Goal: Task Accomplishment & Management: Manage account settings

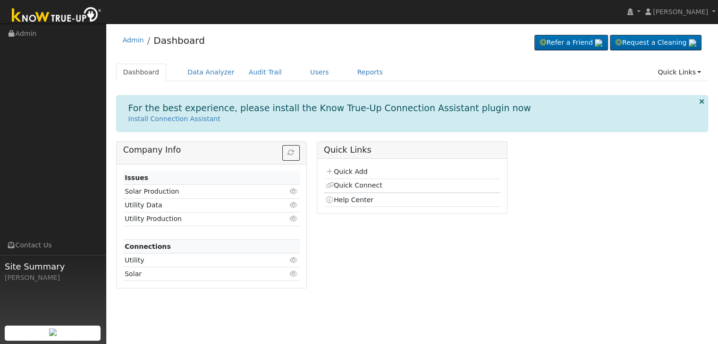
click at [559, 207] on div "Company Info Issues Solar Production Click to view Utility Data Click to view U…" at bounding box center [412, 219] width 602 height 154
click at [351, 75] on link "Reports" at bounding box center [370, 72] width 40 height 17
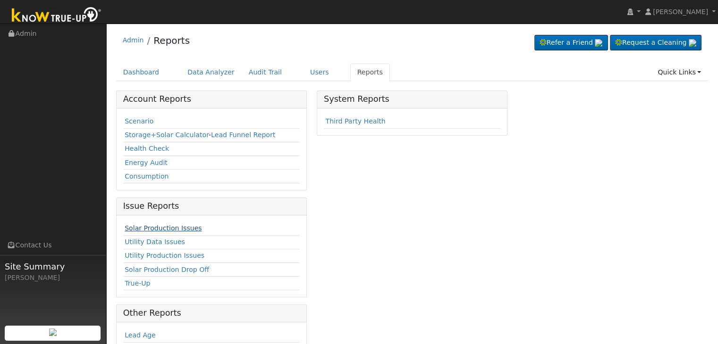
click at [168, 225] on link "Solar Production Issues" at bounding box center [163, 229] width 77 height 8
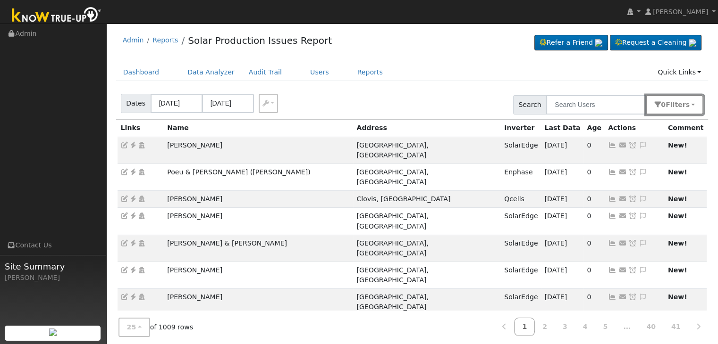
click at [669, 105] on button "0 Filter s" at bounding box center [674, 104] width 58 height 19
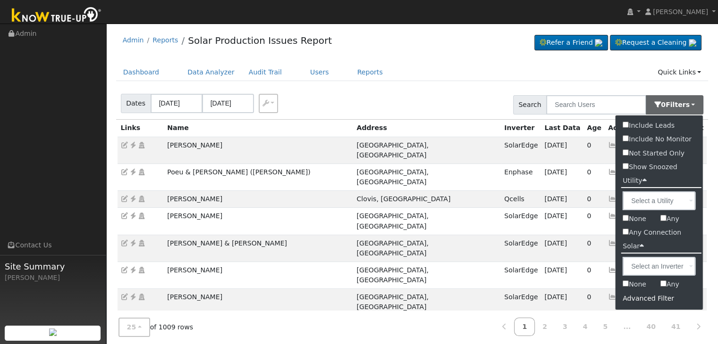
click at [653, 301] on div "Advanced Filter" at bounding box center [658, 299] width 87 height 15
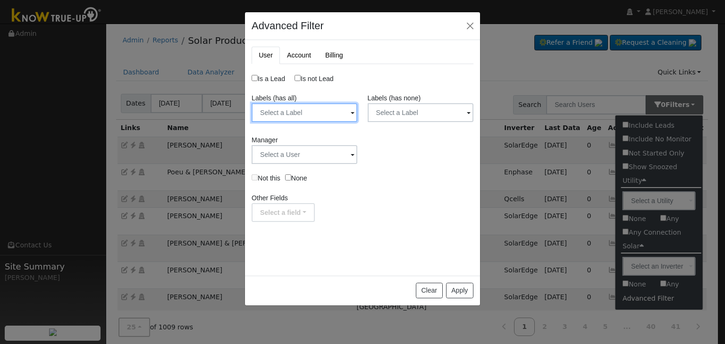
click at [343, 111] on input "text" at bounding box center [304, 112] width 106 height 19
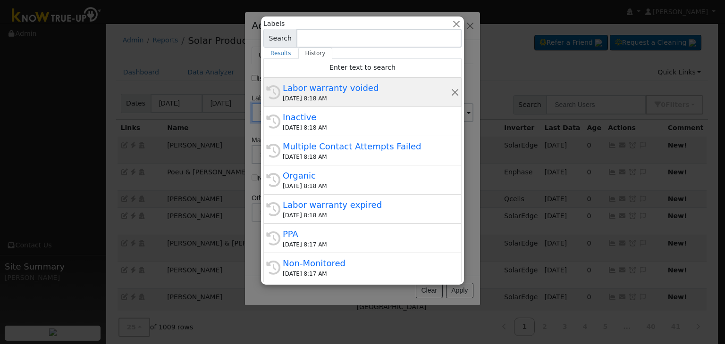
click at [374, 97] on div "09/03/2025 8:18 AM" at bounding box center [367, 98] width 168 height 8
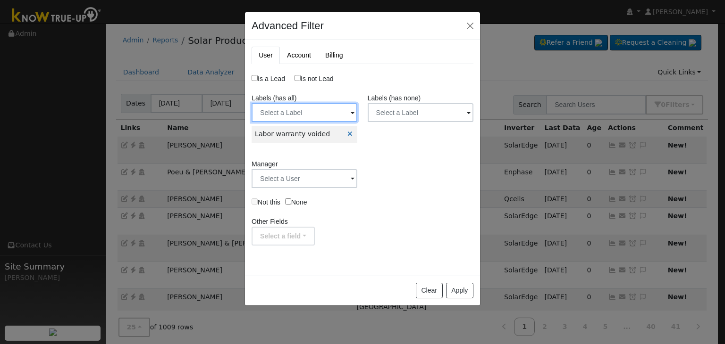
click at [325, 107] on input "text" at bounding box center [304, 112] width 106 height 19
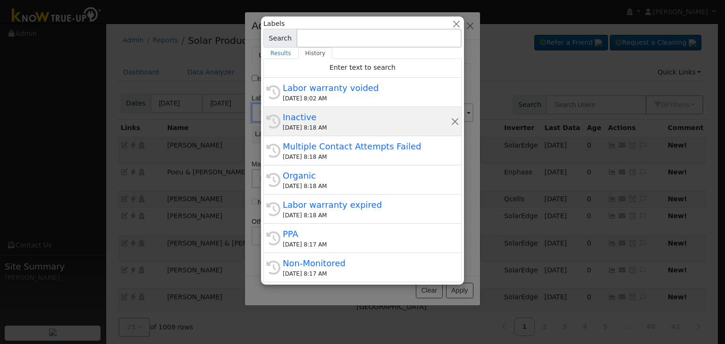
click at [371, 121] on div "Inactive" at bounding box center [367, 117] width 168 height 13
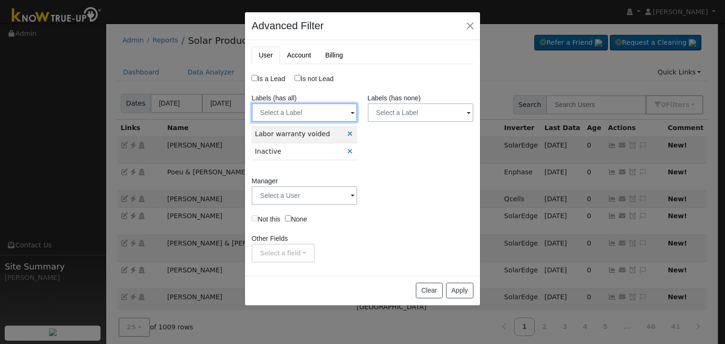
click at [335, 110] on input "text" at bounding box center [304, 112] width 106 height 19
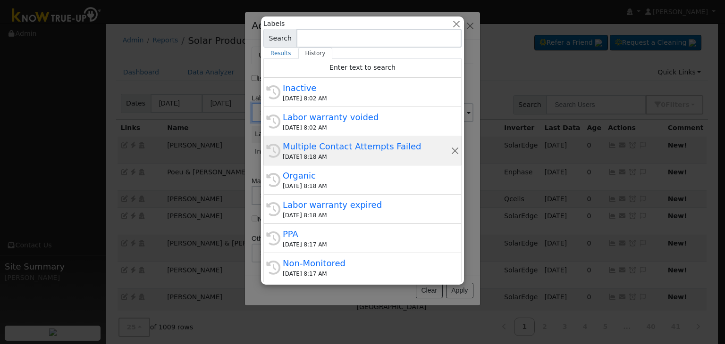
click at [366, 162] on div "History Multiple Contact Attempts Failed 09/03/2025 8:18 AM" at bounding box center [362, 150] width 198 height 29
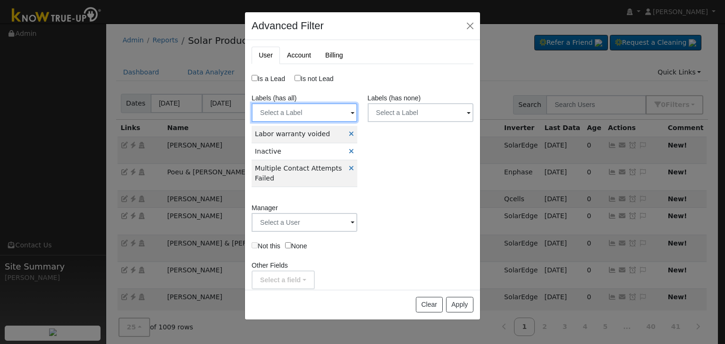
click at [325, 114] on input "text" at bounding box center [304, 112] width 106 height 19
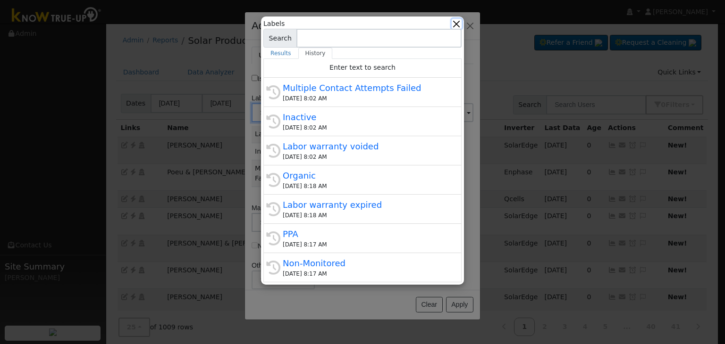
click at [456, 23] on button "button" at bounding box center [457, 24] width 10 height 10
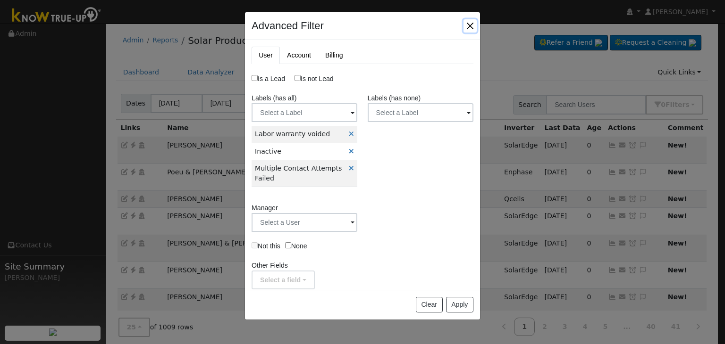
click at [469, 23] on button "button" at bounding box center [469, 25] width 13 height 13
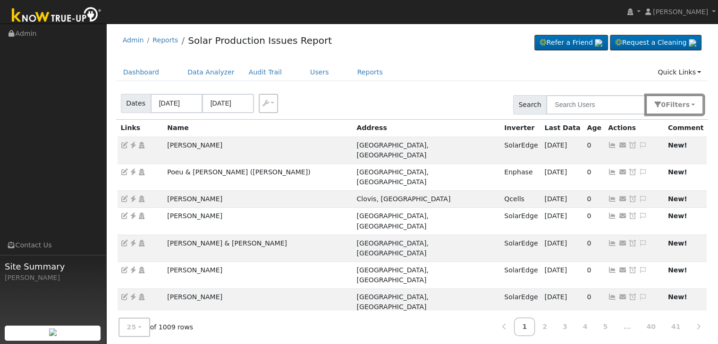
click at [696, 109] on button "0 Filter s" at bounding box center [674, 104] width 58 height 19
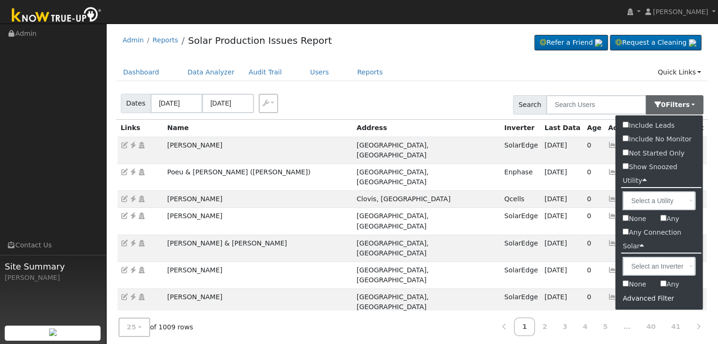
click at [643, 303] on div "Advanced Filter" at bounding box center [658, 299] width 87 height 15
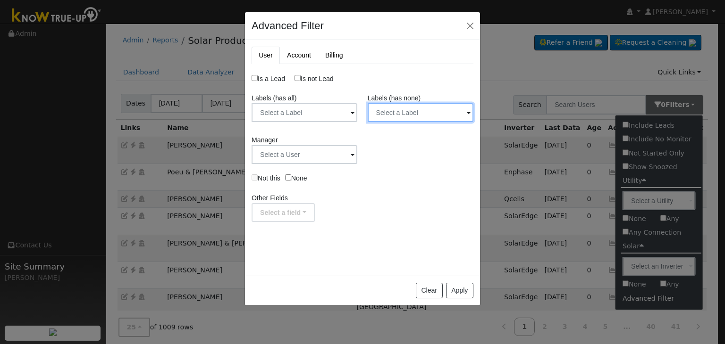
click at [461, 117] on input "text" at bounding box center [421, 112] width 106 height 19
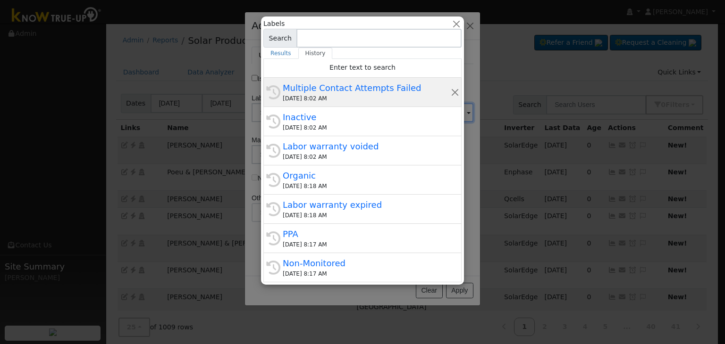
click at [367, 99] on div "09/04/2025 8:02 AM" at bounding box center [367, 98] width 168 height 8
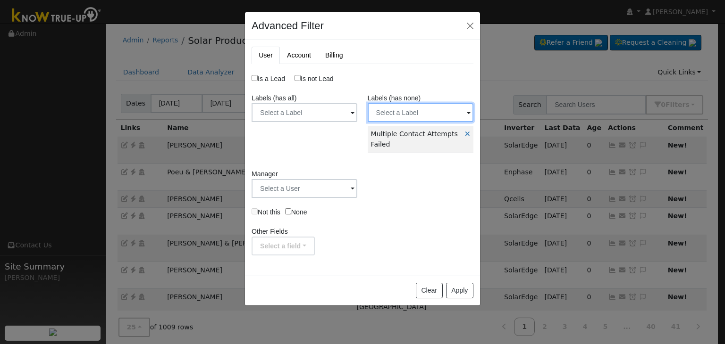
click at [447, 121] on input "text" at bounding box center [421, 112] width 106 height 19
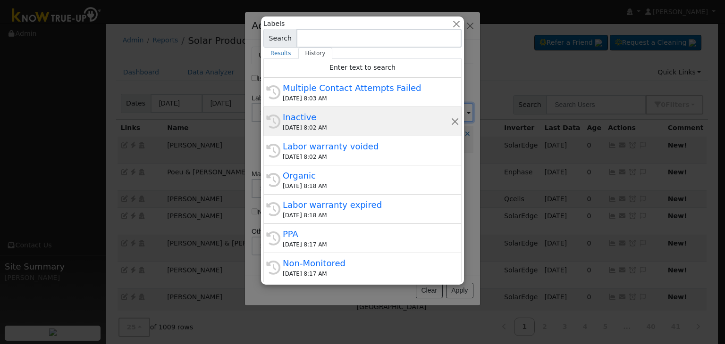
click at [404, 123] on div "Inactive" at bounding box center [367, 117] width 168 height 13
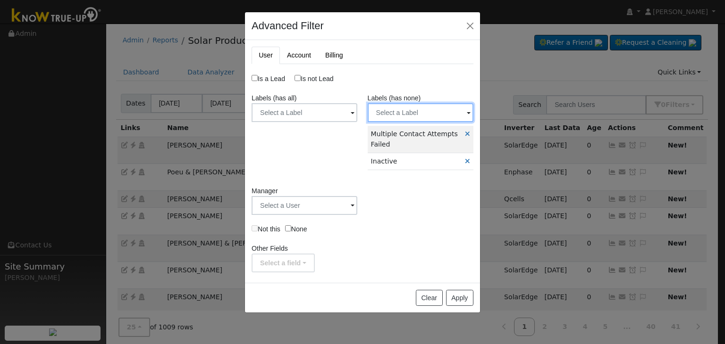
click at [439, 114] on input "text" at bounding box center [421, 112] width 106 height 19
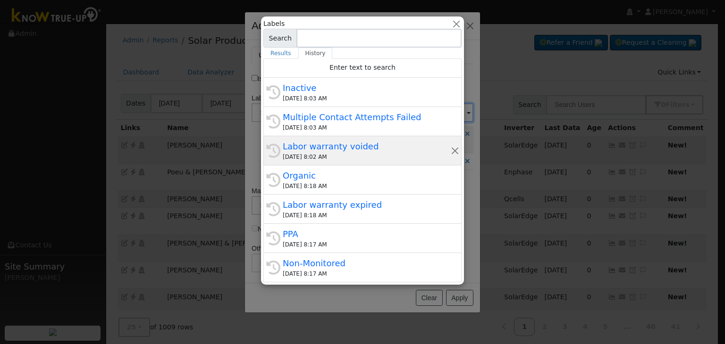
click at [385, 149] on div "Labor warranty voided" at bounding box center [367, 146] width 168 height 13
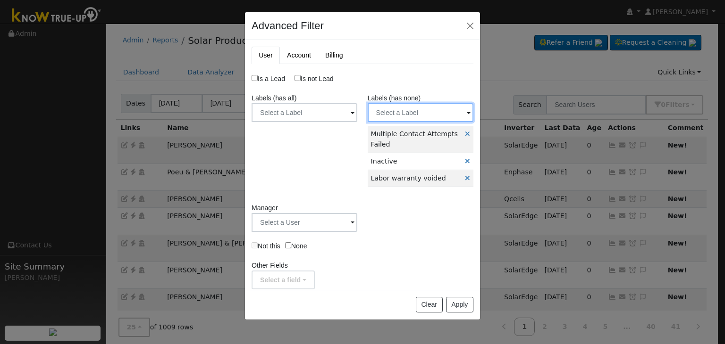
click at [442, 115] on input "text" at bounding box center [421, 112] width 106 height 19
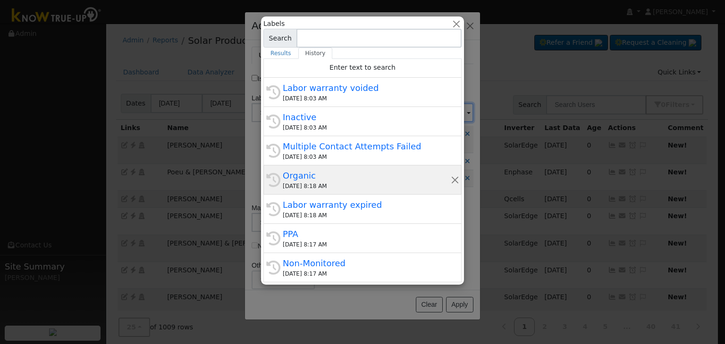
click at [394, 171] on div "Organic" at bounding box center [367, 175] width 168 height 13
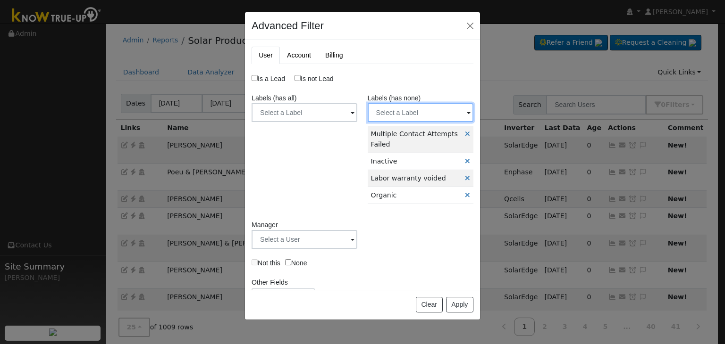
click at [435, 114] on input "text" at bounding box center [421, 112] width 106 height 19
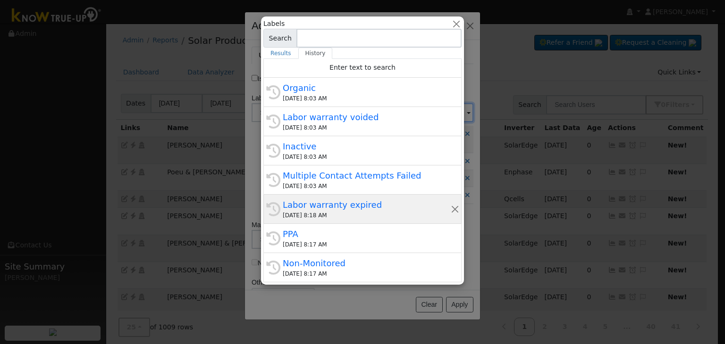
click at [371, 205] on div "Labor warranty expired" at bounding box center [367, 205] width 168 height 13
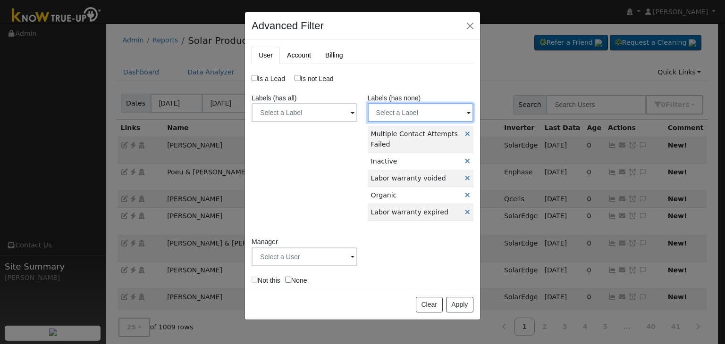
click at [431, 113] on input "text" at bounding box center [421, 112] width 106 height 19
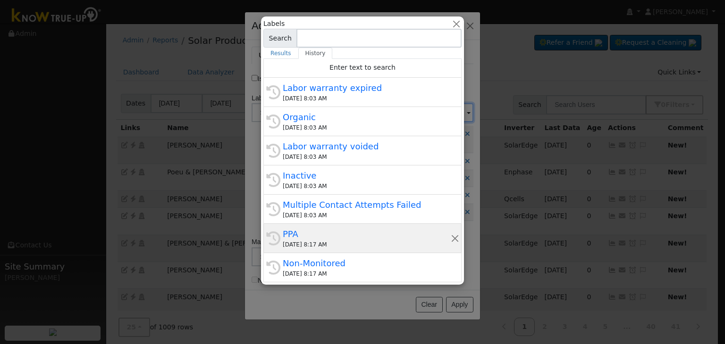
click at [353, 242] on div "09/03/2025 8:17 AM" at bounding box center [367, 245] width 168 height 8
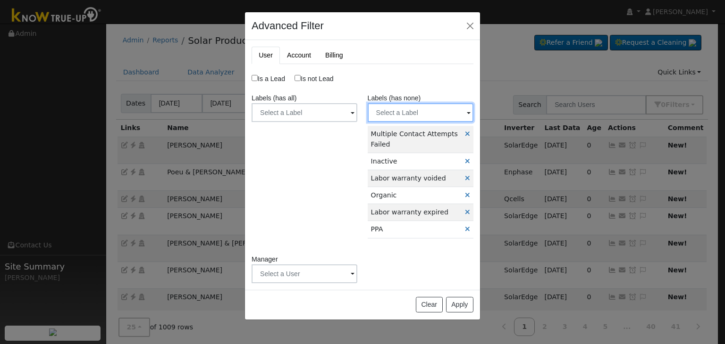
click at [428, 112] on input "text" at bounding box center [421, 112] width 106 height 19
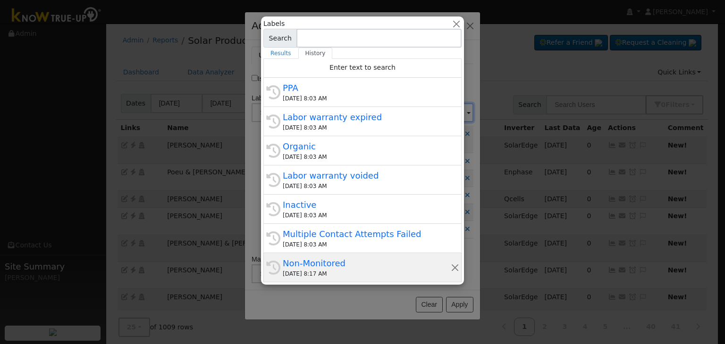
click at [352, 263] on div "Non-Monitored" at bounding box center [367, 263] width 168 height 13
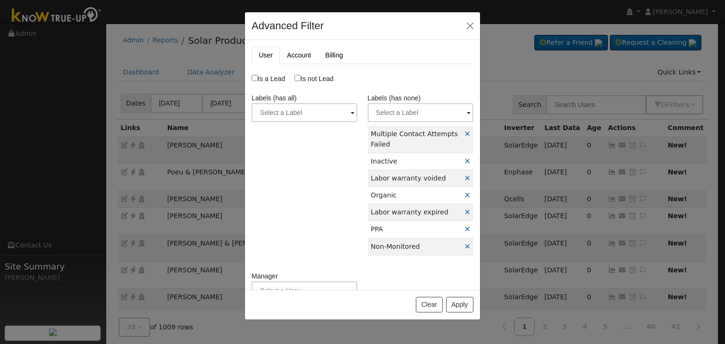
click at [351, 109] on span at bounding box center [353, 113] width 4 height 11
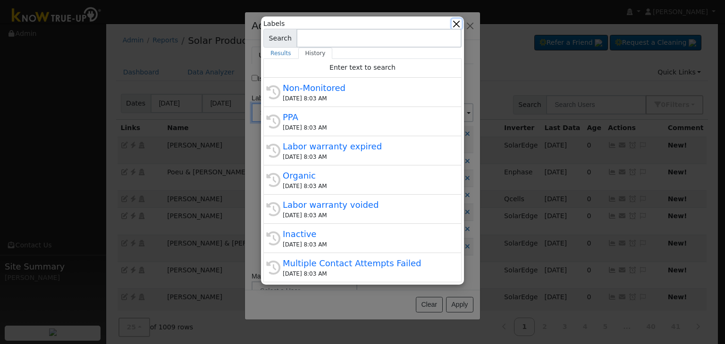
click at [456, 24] on button "button" at bounding box center [457, 24] width 10 height 10
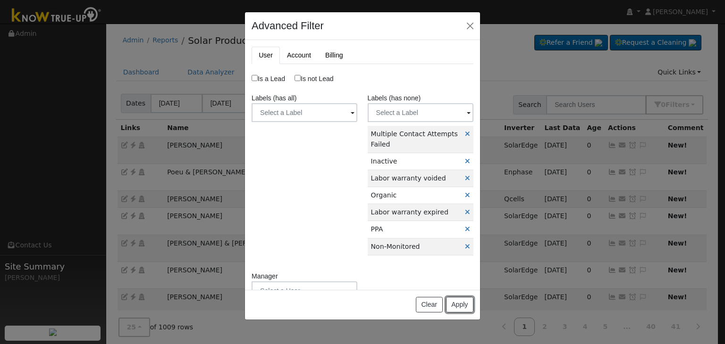
click at [456, 308] on button "Apply" at bounding box center [459, 305] width 27 height 16
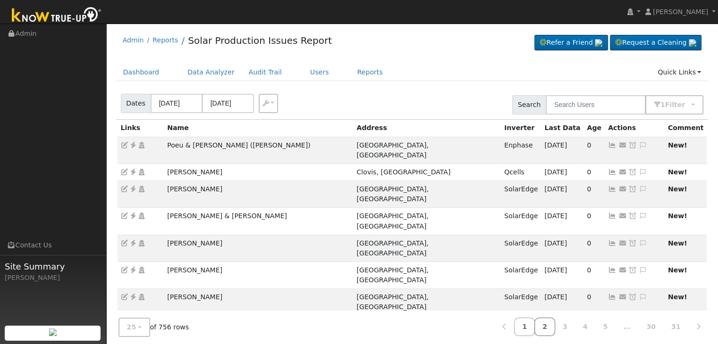
click at [555, 333] on link "2" at bounding box center [544, 327] width 21 height 18
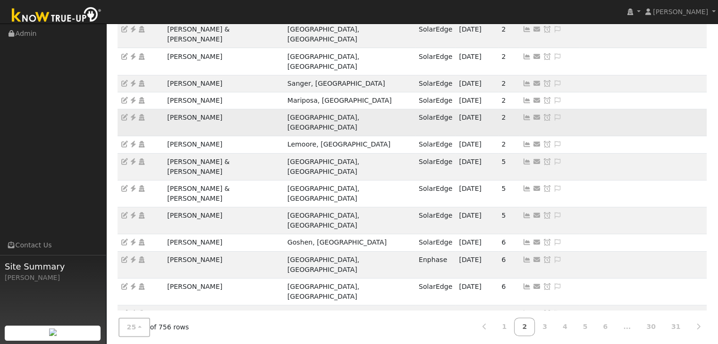
scroll to position [168, 0]
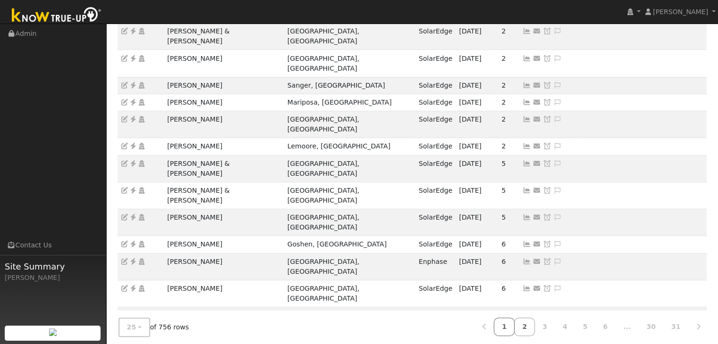
click at [514, 328] on link "1" at bounding box center [504, 327] width 21 height 18
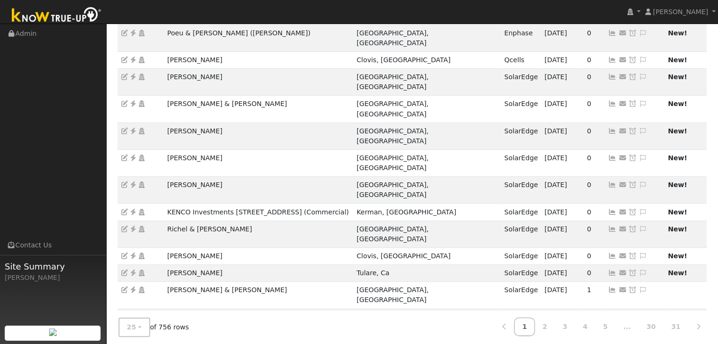
scroll to position [0, 0]
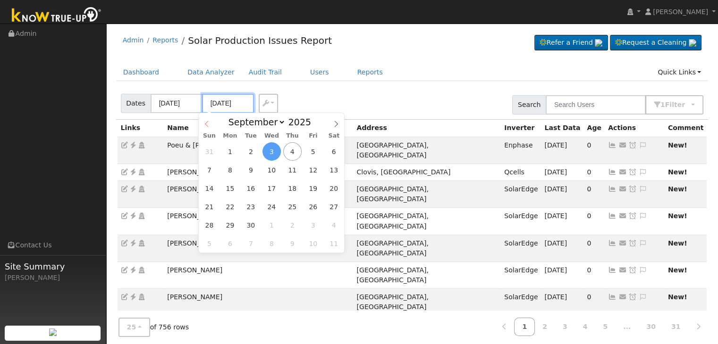
click at [214, 104] on input "09/03/2025" at bounding box center [228, 103] width 52 height 19
click at [285, 154] on span "4" at bounding box center [292, 151] width 18 height 18
type input "[DATE]"
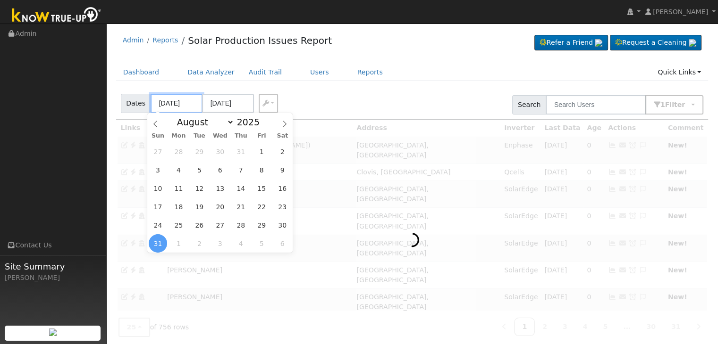
click at [178, 106] on input "08/31/2025" at bounding box center [177, 103] width 52 height 19
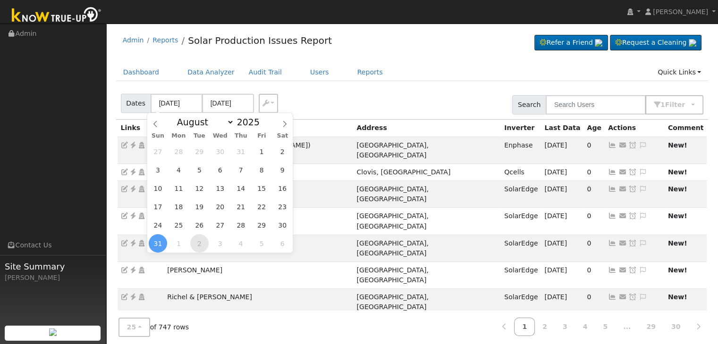
click at [199, 242] on span "2" at bounding box center [199, 243] width 18 height 18
type input "09/02/2025"
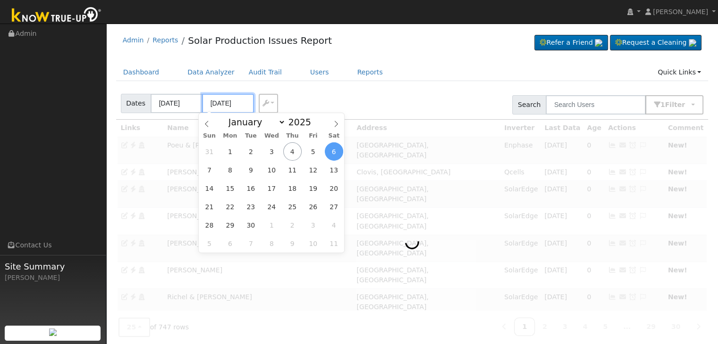
click at [222, 106] on input "09/06/2025" at bounding box center [228, 103] width 52 height 19
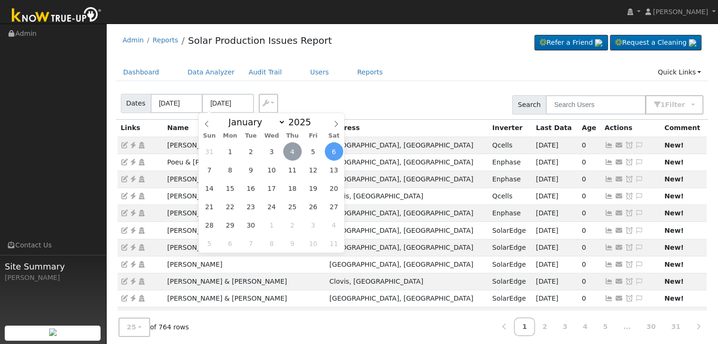
click at [291, 156] on span "4" at bounding box center [292, 151] width 18 height 18
type input "[DATE]"
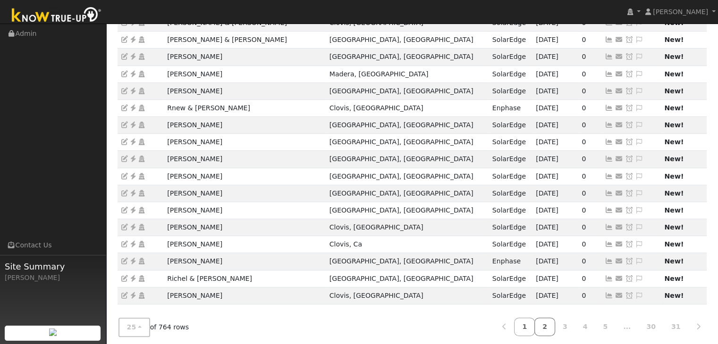
scroll to position [262, 0]
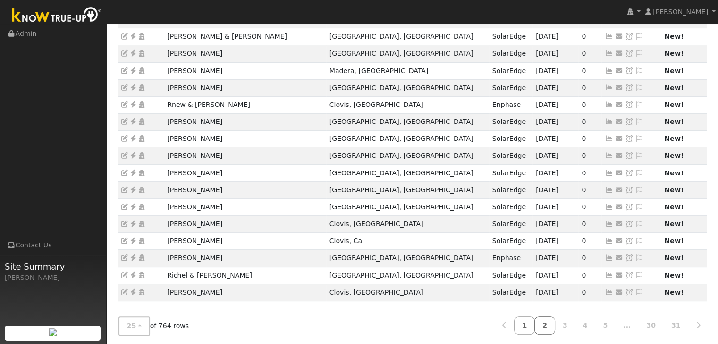
click at [555, 323] on link "2" at bounding box center [544, 326] width 21 height 18
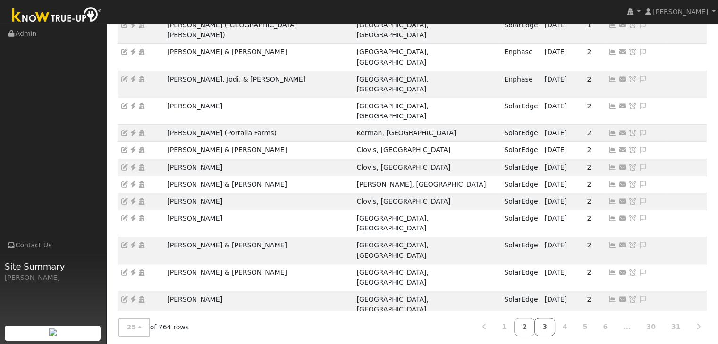
click at [555, 326] on link "3" at bounding box center [544, 327] width 21 height 18
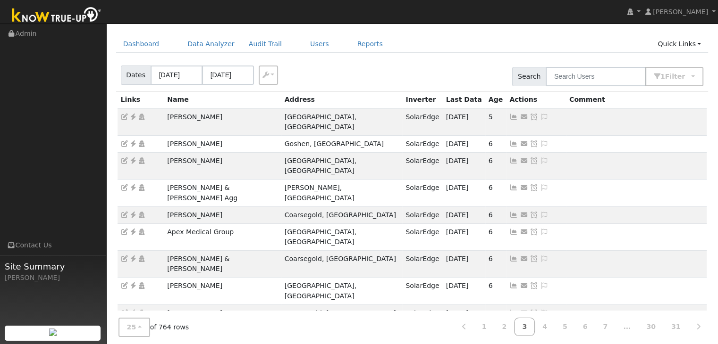
scroll to position [121, 0]
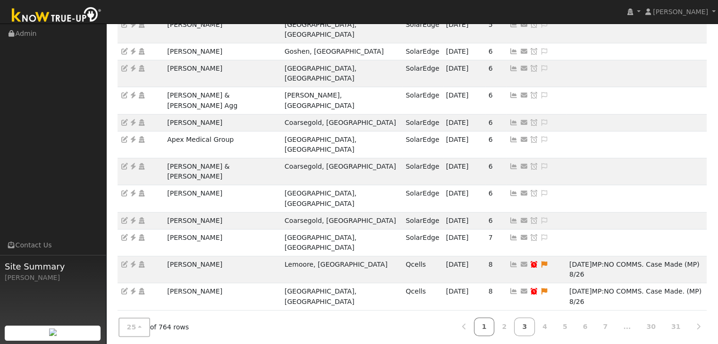
click at [494, 325] on link "1" at bounding box center [484, 327] width 21 height 18
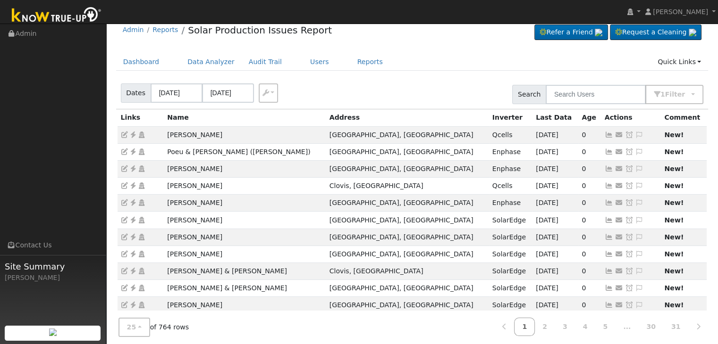
scroll to position [0, 0]
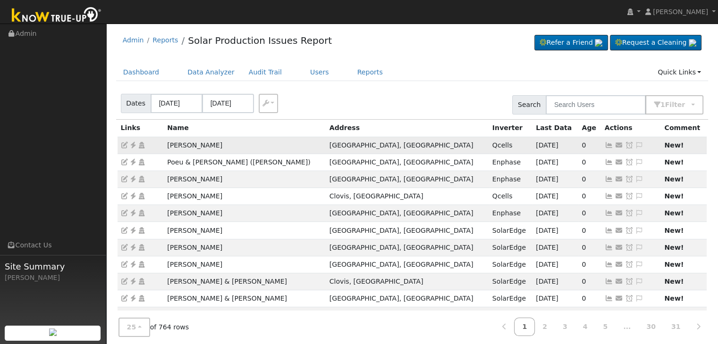
drag, startPoint x: 165, startPoint y: 142, endPoint x: 229, endPoint y: 148, distance: 63.9
click at [229, 148] on td "[PERSON_NAME]" at bounding box center [245, 145] width 162 height 17
copy td "[PERSON_NAME]"
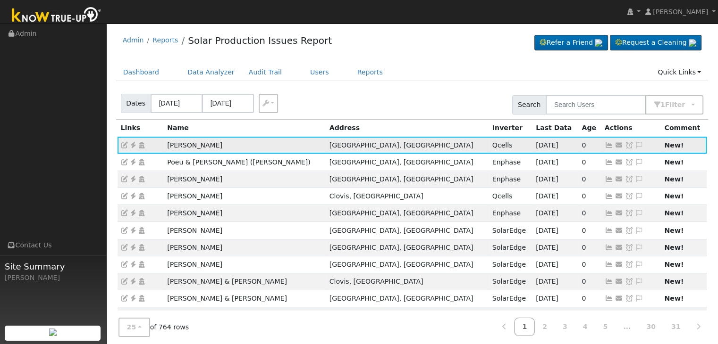
click at [134, 142] on icon at bounding box center [133, 145] width 8 height 7
click at [391, 93] on div "Dates 09/02/2025 09/04/2025 Export CSV Search 1 Filter Include Leads Include No…" at bounding box center [411, 103] width 595 height 32
click at [635, 143] on icon at bounding box center [639, 145] width 8 height 7
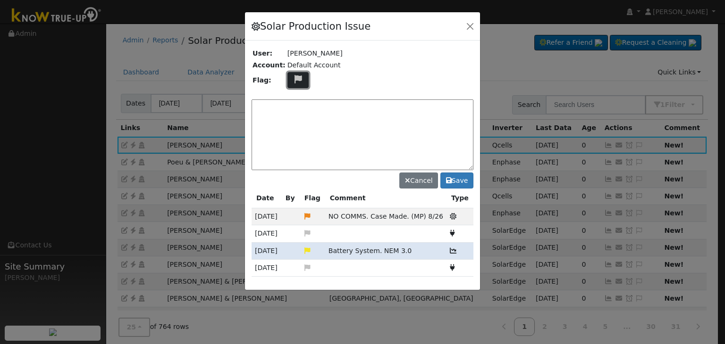
click at [295, 83] on icon at bounding box center [298, 79] width 11 height 8
click at [292, 122] on icon at bounding box center [297, 124] width 11 height 8
click at [294, 119] on textarea at bounding box center [362, 135] width 222 height 71
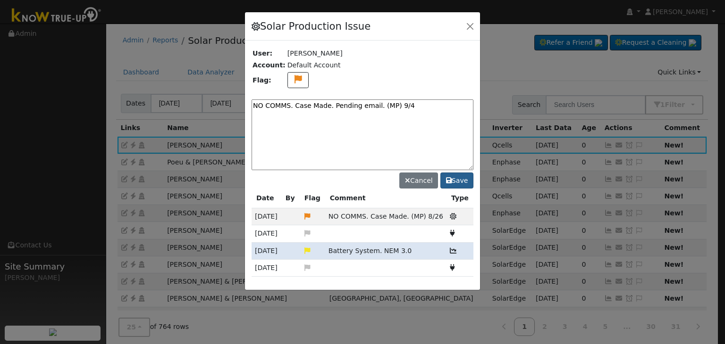
type textarea "NO COMMS. Case Made. Pending email. (MP) 9/4"
click at [464, 182] on button "Save" at bounding box center [456, 181] width 33 height 16
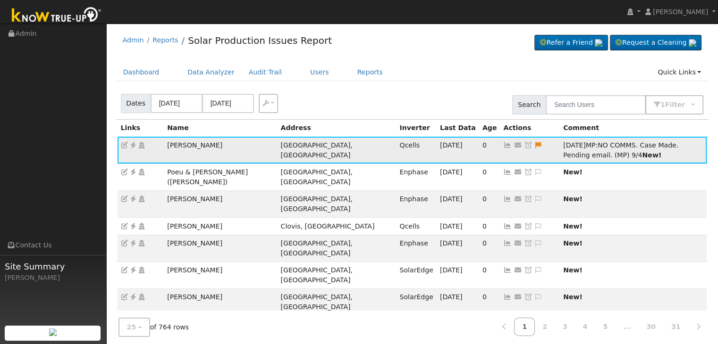
click at [524, 142] on icon at bounding box center [528, 145] width 8 height 7
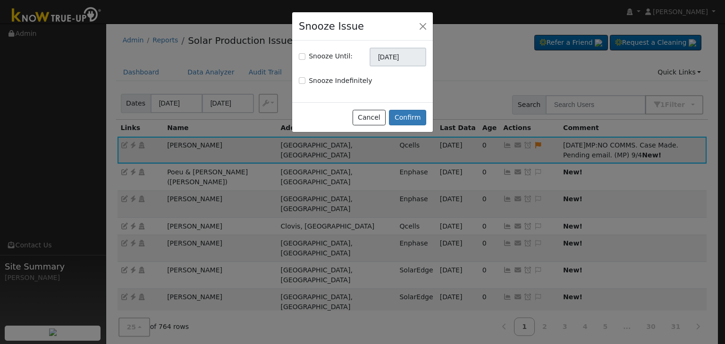
click at [305, 57] on div "Snooze Until:" at bounding box center [326, 56] width 54 height 10
click at [302, 58] on input "Snooze Until:" at bounding box center [302, 56] width 7 height 7
checkbox input "true"
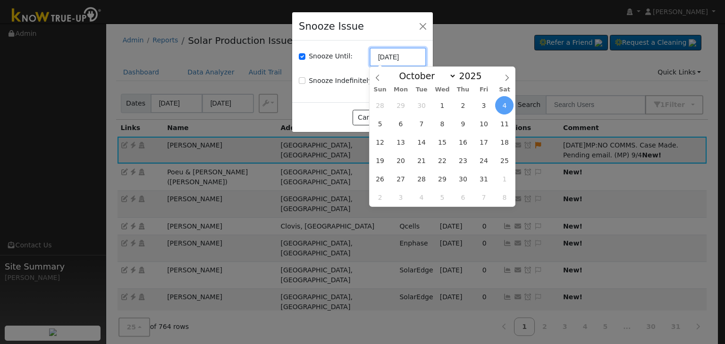
click at [387, 59] on input "10/04/2025" at bounding box center [397, 57] width 57 height 19
click at [377, 80] on icon at bounding box center [377, 78] width 3 height 6
select select "8"
click at [462, 125] on span "11" at bounding box center [462, 124] width 18 height 18
type input "09/11/2025"
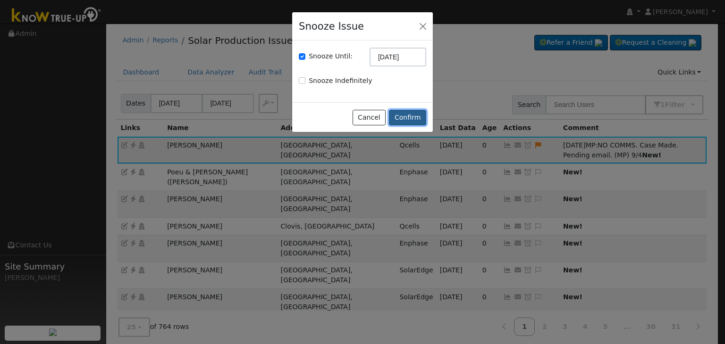
click at [408, 117] on button "Confirm" at bounding box center [407, 118] width 37 height 16
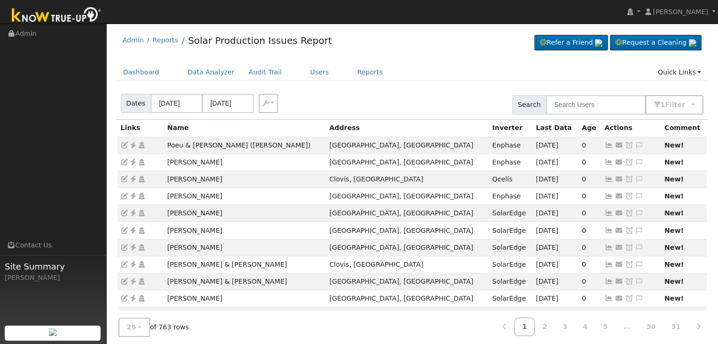
click at [451, 31] on div "Admin Reports Solar Production Issues Report Refer a Friend Request a Cleaning" at bounding box center [412, 42] width 592 height 29
drag, startPoint x: 168, startPoint y: 180, endPoint x: 221, endPoint y: 179, distance: 53.3
click at [221, 179] on td "Shelbi Ghosoph" at bounding box center [245, 179] width 162 height 17
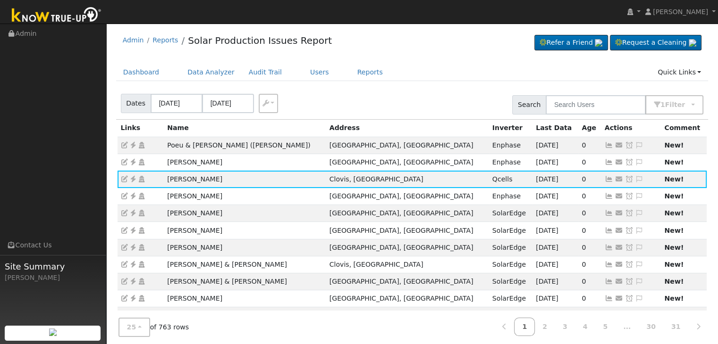
copy td "Shelbi Ghosoph"
click at [133, 176] on icon at bounding box center [133, 179] width 8 height 7
click at [635, 179] on icon at bounding box center [639, 179] width 8 height 7
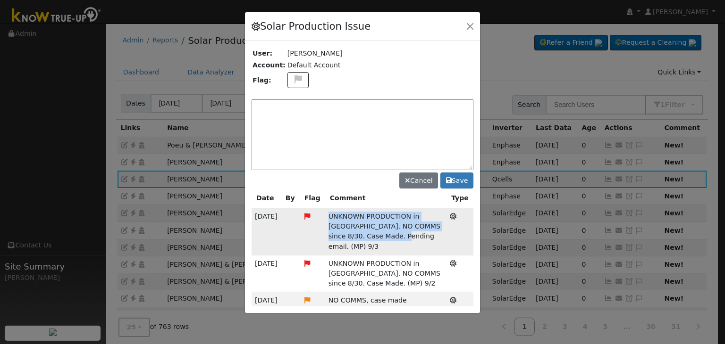
drag, startPoint x: 326, startPoint y: 213, endPoint x: 373, endPoint y: 233, distance: 51.4
click at [372, 232] on td "UNKNOWN PRODUCTION in KTU. NO COMMS since 8/30. Case Made. Pending email. (MP) …" at bounding box center [385, 232] width 121 height 47
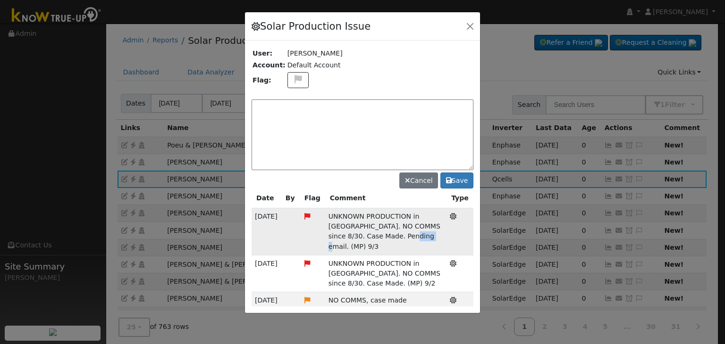
drag, startPoint x: 386, startPoint y: 234, endPoint x: 402, endPoint y: 236, distance: 15.2
click at [402, 236] on td "UNKNOWN PRODUCTION in KTU. NO COMMS since 8/30. Case Made. Pending email. (MP) …" at bounding box center [385, 232] width 121 height 47
click at [345, 217] on span "UNKNOWN PRODUCTION in KTU. NO COMMS since 8/30. Case Made. Pending email. (MP) …" at bounding box center [384, 231] width 112 height 37
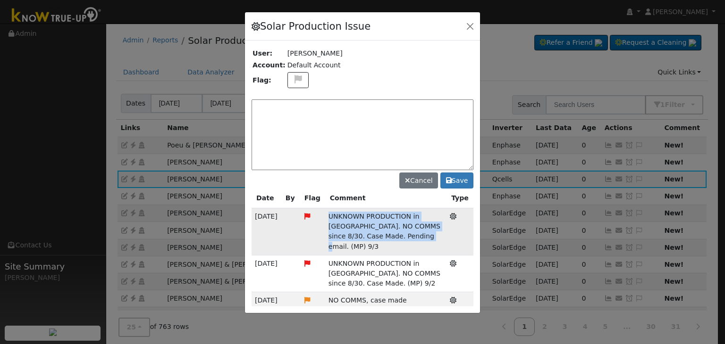
drag, startPoint x: 326, startPoint y: 212, endPoint x: 400, endPoint y: 236, distance: 77.1
click at [400, 236] on td "UNKNOWN PRODUCTION in KTU. NO COMMS since 8/30. Case Made. Pending email. (MP) …" at bounding box center [385, 232] width 121 height 47
copy span "UNKNOWN PRODUCTION in KTU. NO COMMS since 8/30. Case Made. Pending email. (MP) …"
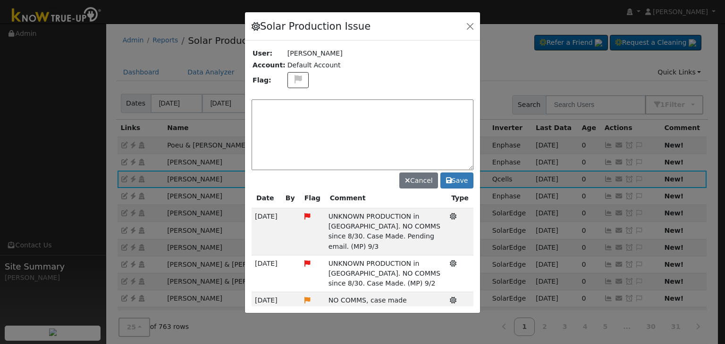
click at [309, 117] on textarea at bounding box center [362, 135] width 222 height 71
paste textarea "UNKNOWN PRODUCTION in KTU. NO COMMS since 8/30. Case Made. Pending email. (MP) …"
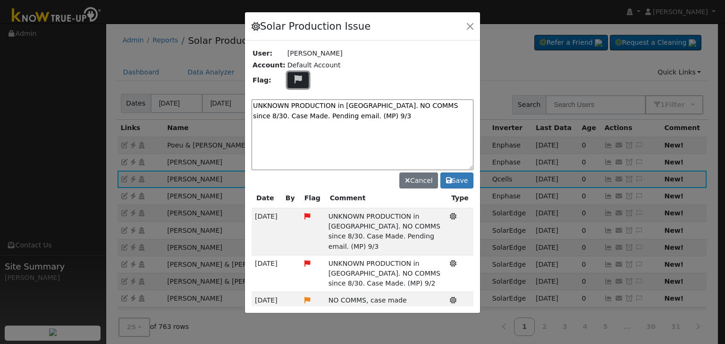
click at [294, 82] on icon at bounding box center [298, 79] width 11 height 8
click at [292, 112] on icon at bounding box center [297, 114] width 11 height 8
click at [350, 117] on textarea "UNKNOWN PRODUCTION in KTU. NO COMMS since 8/30. Case Made. Pending email. (MP) …" at bounding box center [362, 135] width 222 height 71
click at [295, 112] on textarea "UNKNOWN PRODUCTION in KTU. NO COMMS since 8/30. Case Made. Pending email. (MP) …" at bounding box center [362, 135] width 222 height 71
click at [369, 116] on textarea "UNKNOWN PRODUCTION in KTU. NO COMMS since 8/30. Case Made. Pending with client.…" at bounding box center [362, 135] width 222 height 71
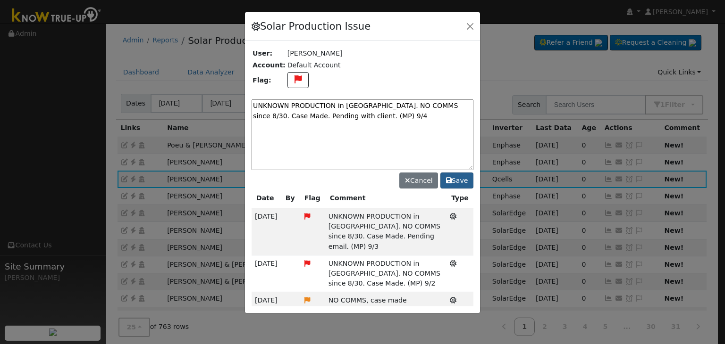
type textarea "UNKNOWN PRODUCTION in KTU. NO COMMS since 8/30. Case Made. Pending with client.…"
click at [457, 180] on button "Save" at bounding box center [456, 181] width 33 height 16
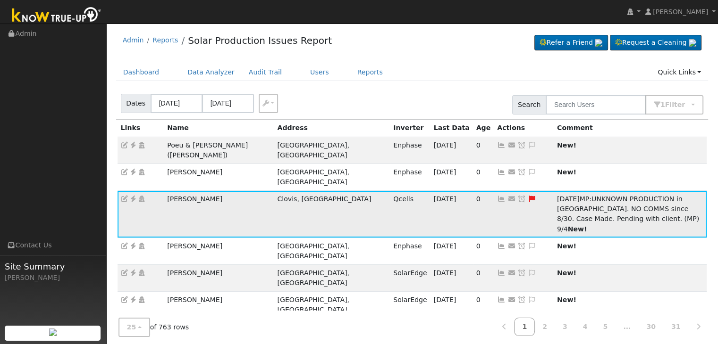
click at [517, 195] on link at bounding box center [521, 199] width 8 height 8
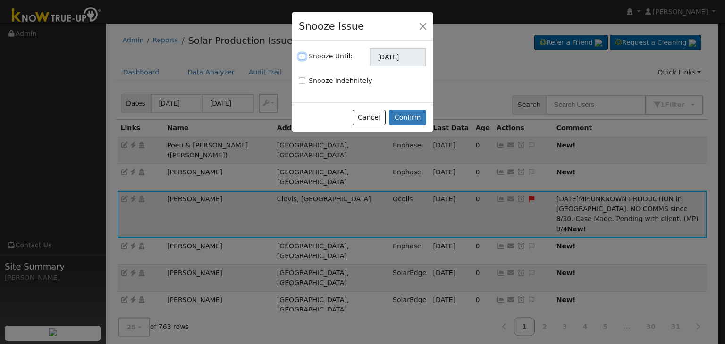
click at [300, 57] on input "Snooze Until:" at bounding box center [302, 56] width 7 height 7
checkbox input "true"
click at [388, 56] on input "10/04/2025" at bounding box center [397, 57] width 57 height 19
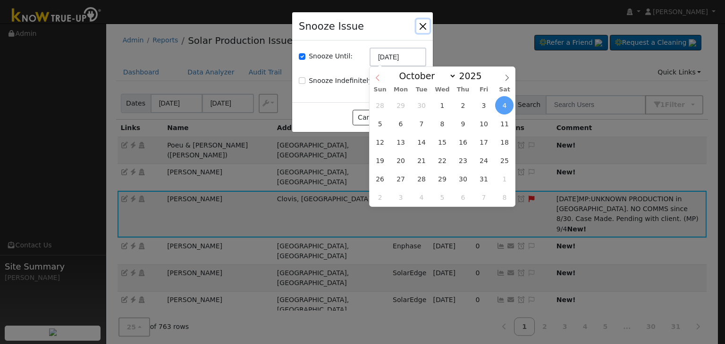
click at [377, 80] on icon at bounding box center [377, 78] width 7 height 7
select select "8"
click at [465, 127] on span "11" at bounding box center [462, 124] width 18 height 18
type input "09/11/2025"
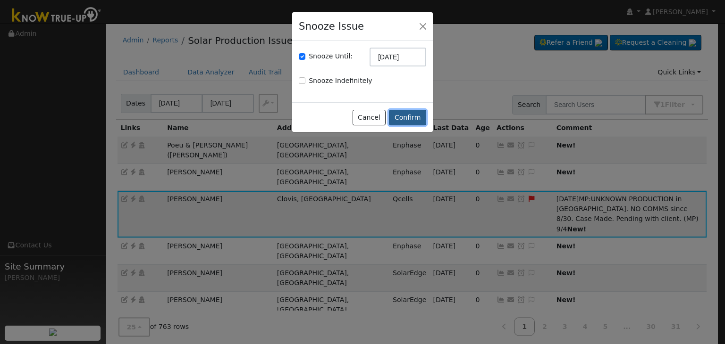
click at [403, 119] on button "Confirm" at bounding box center [407, 118] width 37 height 16
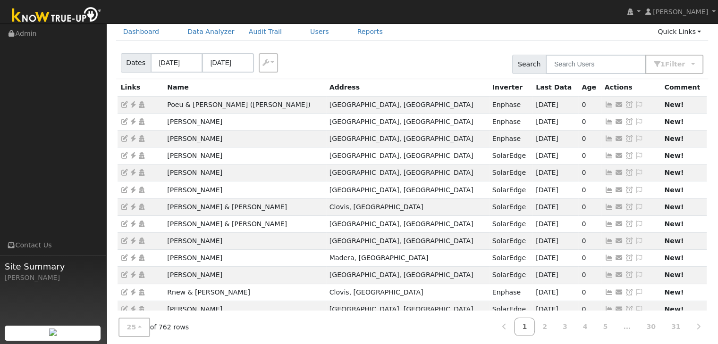
scroll to position [47, 0]
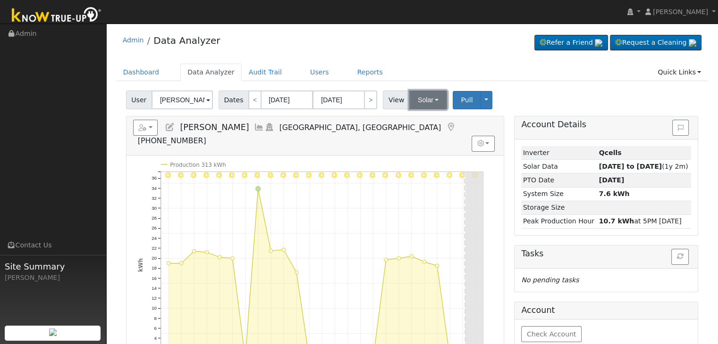
click at [436, 98] on button "Solar" at bounding box center [428, 100] width 38 height 19
click at [427, 121] on link "Utility" at bounding box center [440, 120] width 66 height 13
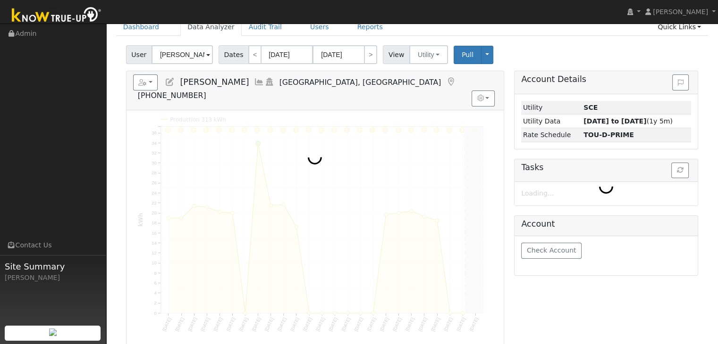
scroll to position [47, 0]
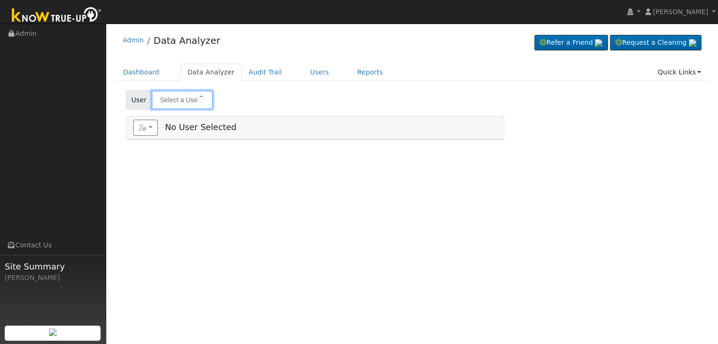
type input "Shelbi Ghosoph"
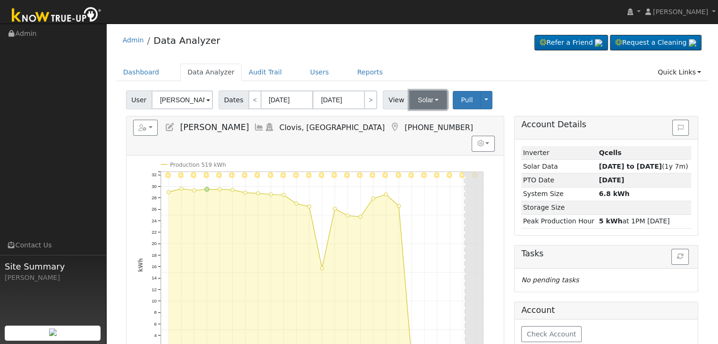
click at [423, 106] on button "Solar" at bounding box center [428, 100] width 38 height 19
click at [423, 119] on link "Utility" at bounding box center [440, 120] width 66 height 13
